Goal: Check status: Check status

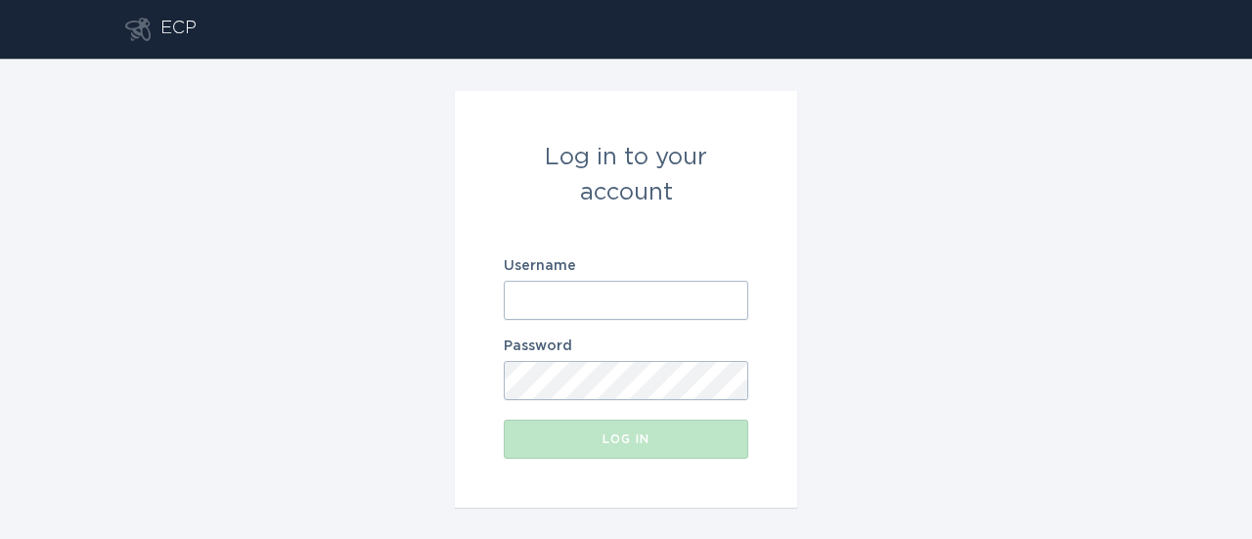
type input "[EMAIL_ADDRESS][DOMAIN_NAME]"
click at [612, 443] on div "Log in" at bounding box center [625, 439] width 225 height 12
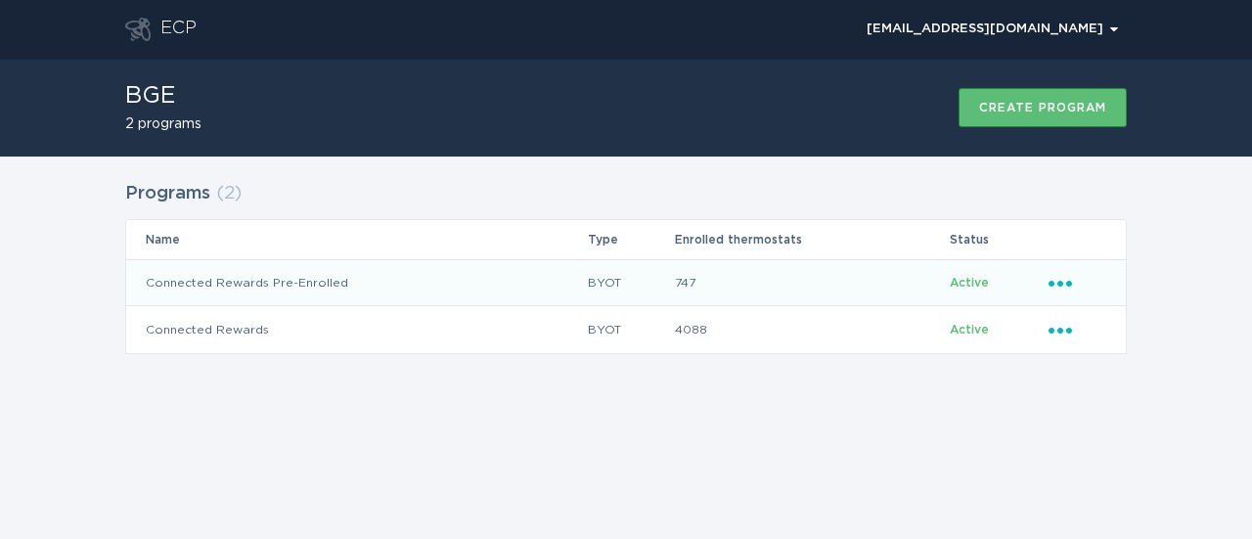
click at [385, 286] on td "Connected Rewards Pre-Enrolled" at bounding box center [356, 282] width 461 height 47
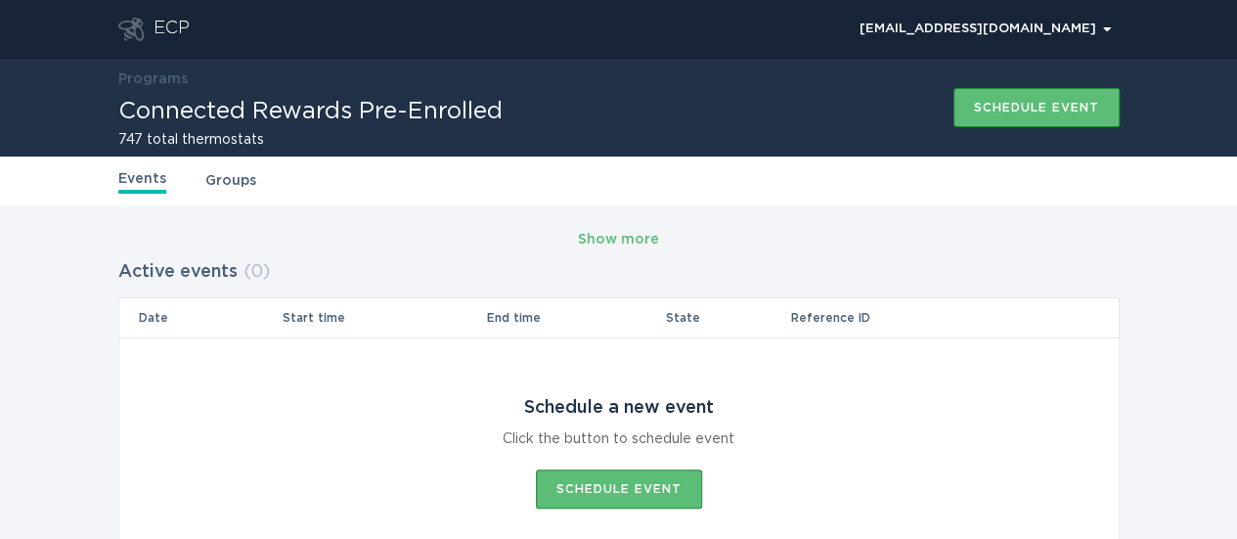
click at [150, 86] on link "Programs" at bounding box center [152, 79] width 69 height 14
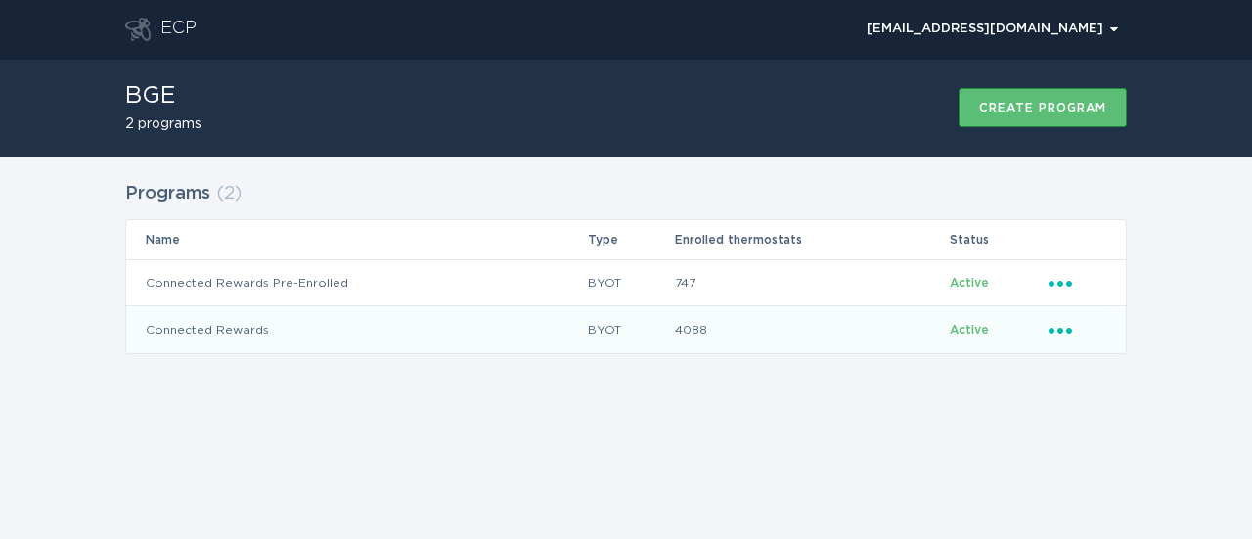
click at [360, 326] on td "Connected Rewards" at bounding box center [356, 329] width 461 height 47
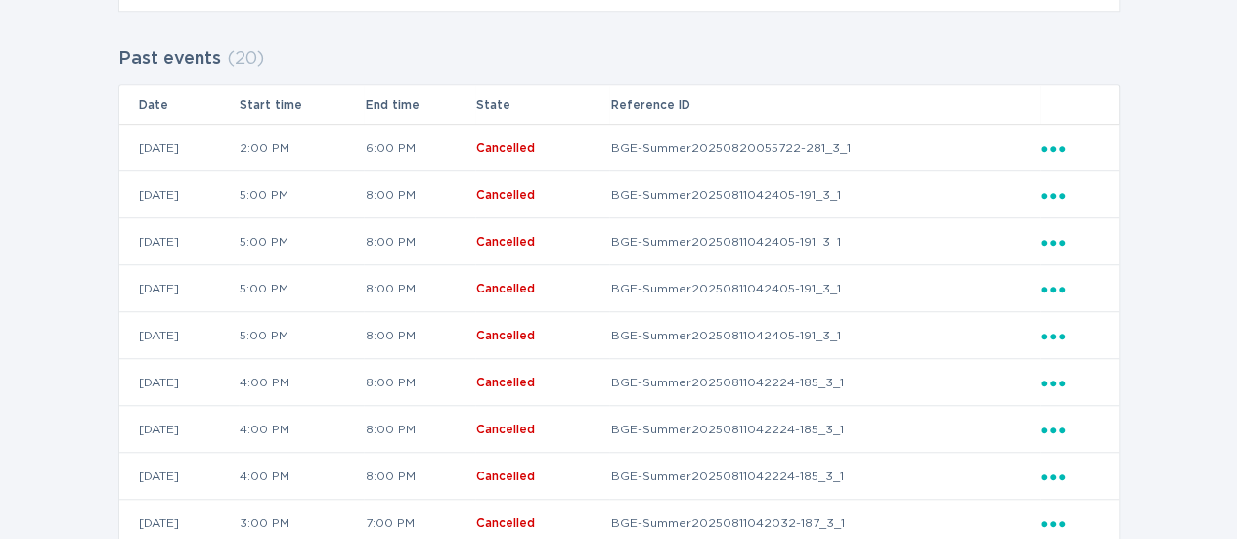
scroll to position [587, 0]
